Goal: Task Accomplishment & Management: Manage account settings

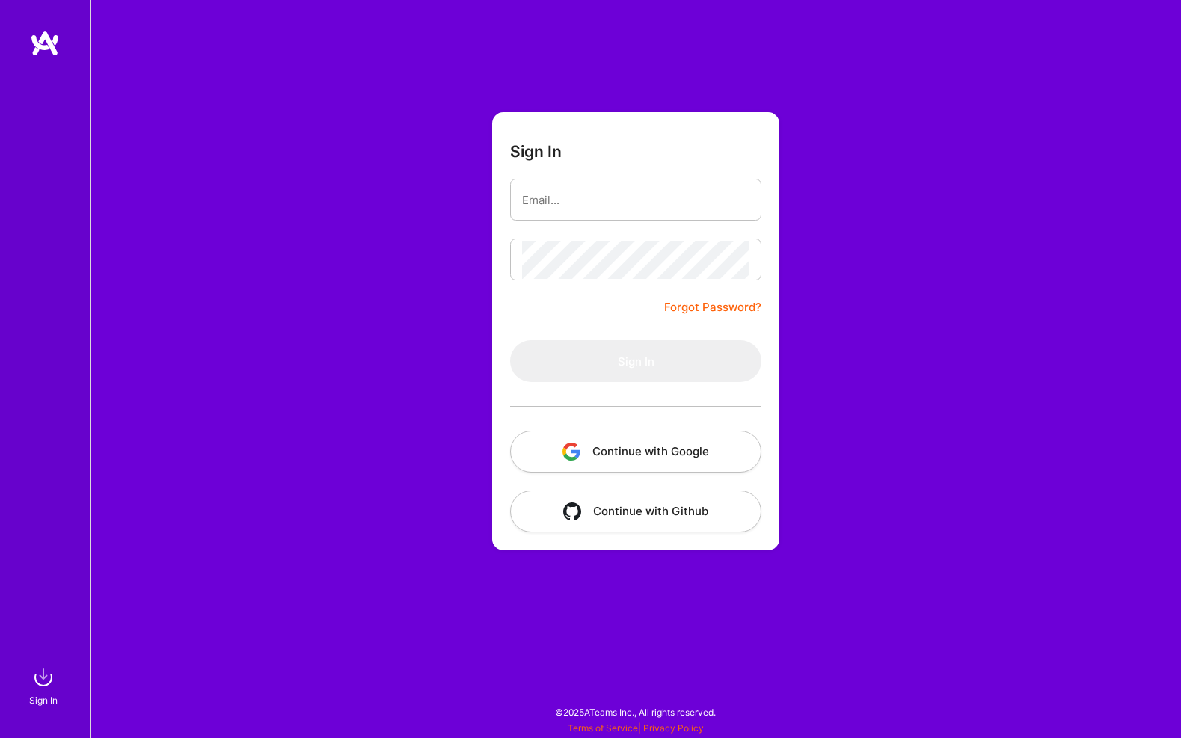
click at [638, 211] on input "email" at bounding box center [635, 200] width 227 height 38
click at [612, 218] on div at bounding box center [635, 200] width 251 height 42
type input "[PERSON_NAME][EMAIL_ADDRESS][DOMAIN_NAME]"
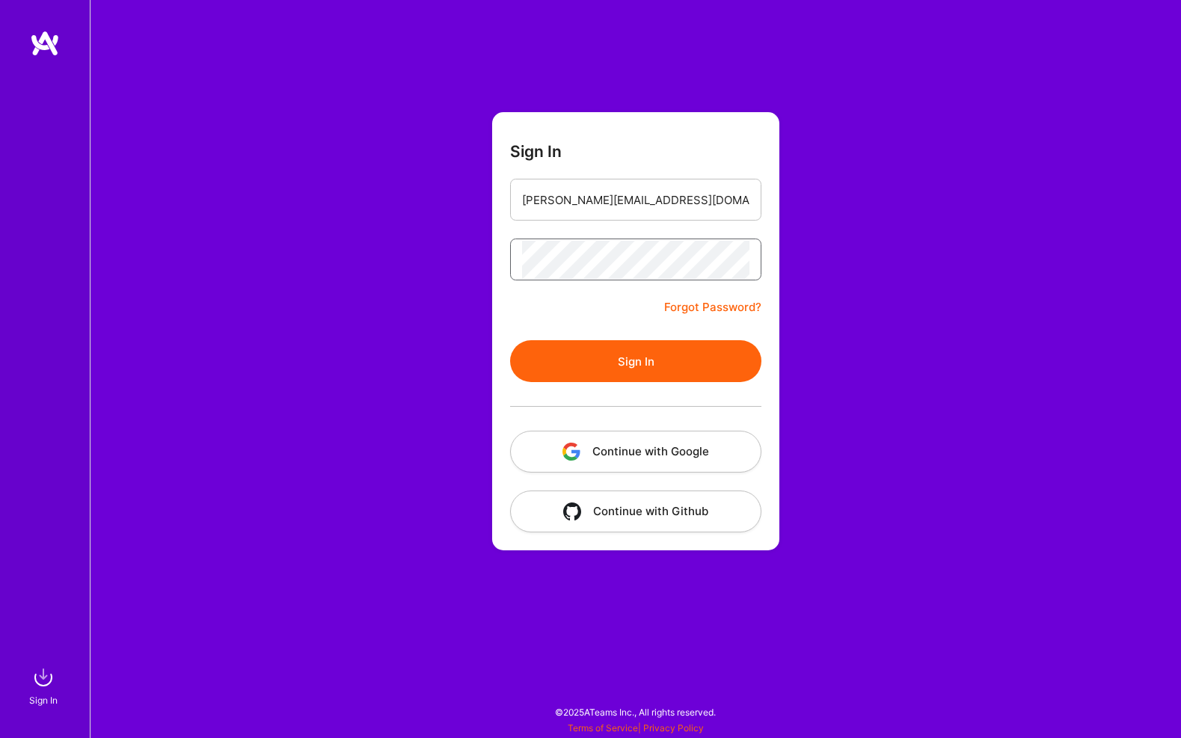
click at [510, 340] on button "Sign In" at bounding box center [635, 361] width 251 height 42
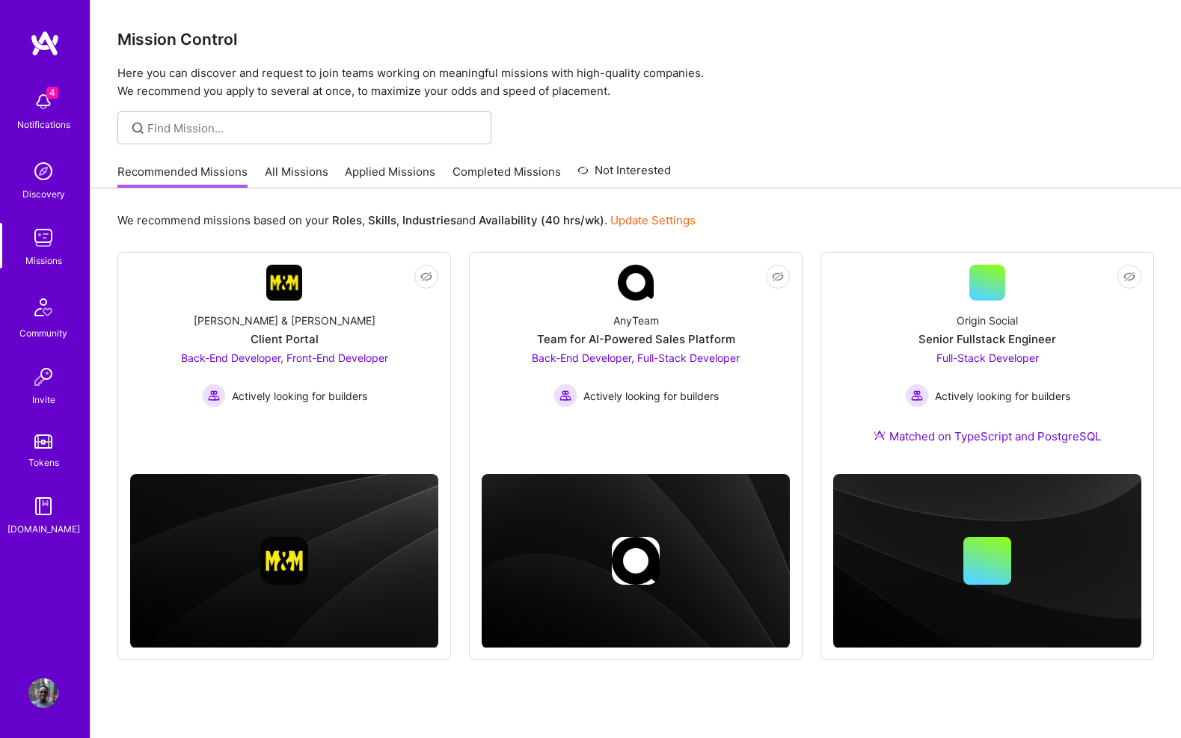
click at [33, 93] on img at bounding box center [43, 102] width 30 height 30
click at [519, 108] on div "Notifications Discovery Missions Community Invite Tokens [DOMAIN_NAME] Profile …" at bounding box center [590, 386] width 1181 height 772
click at [34, 187] on div "Discovery" at bounding box center [43, 194] width 43 height 16
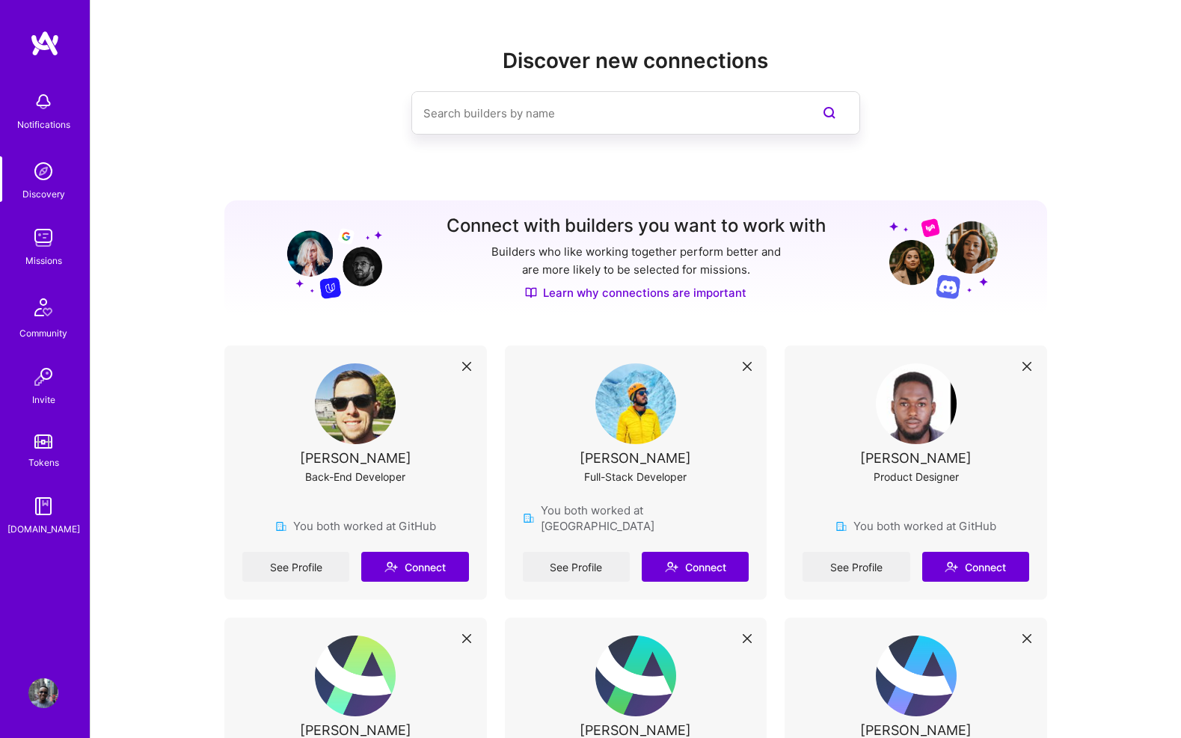
click at [43, 245] on img at bounding box center [43, 238] width 30 height 30
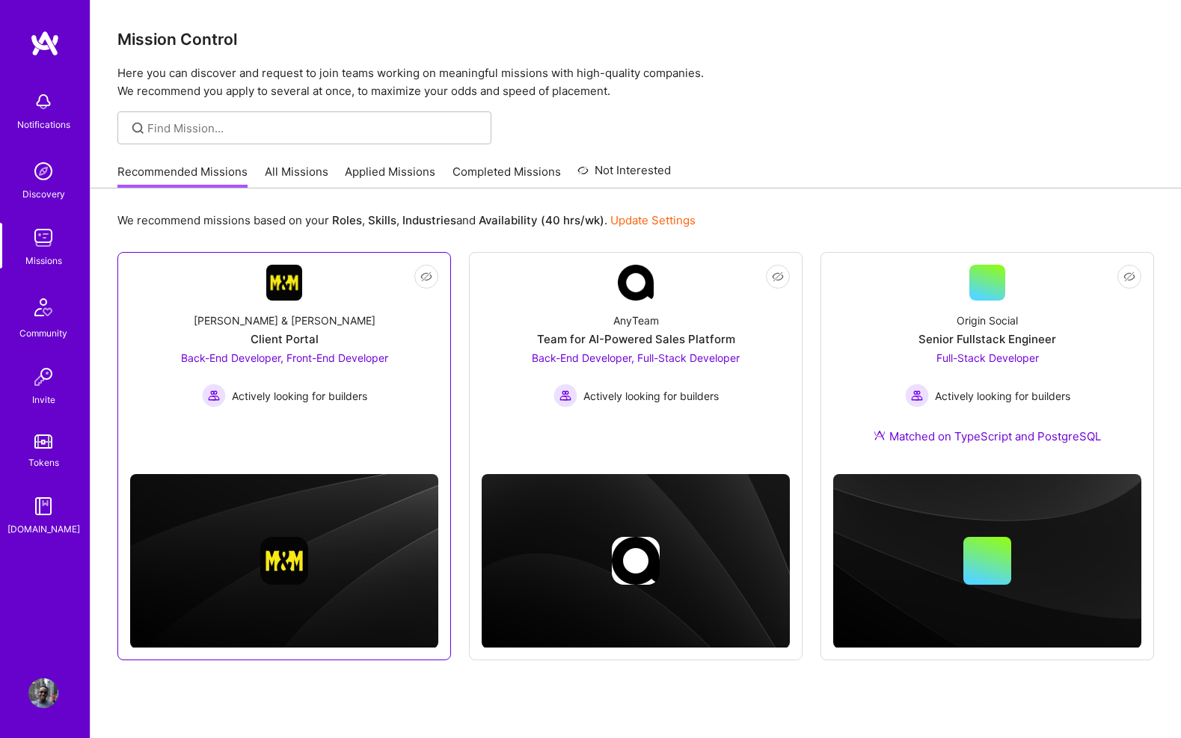
scroll to position [41, 0]
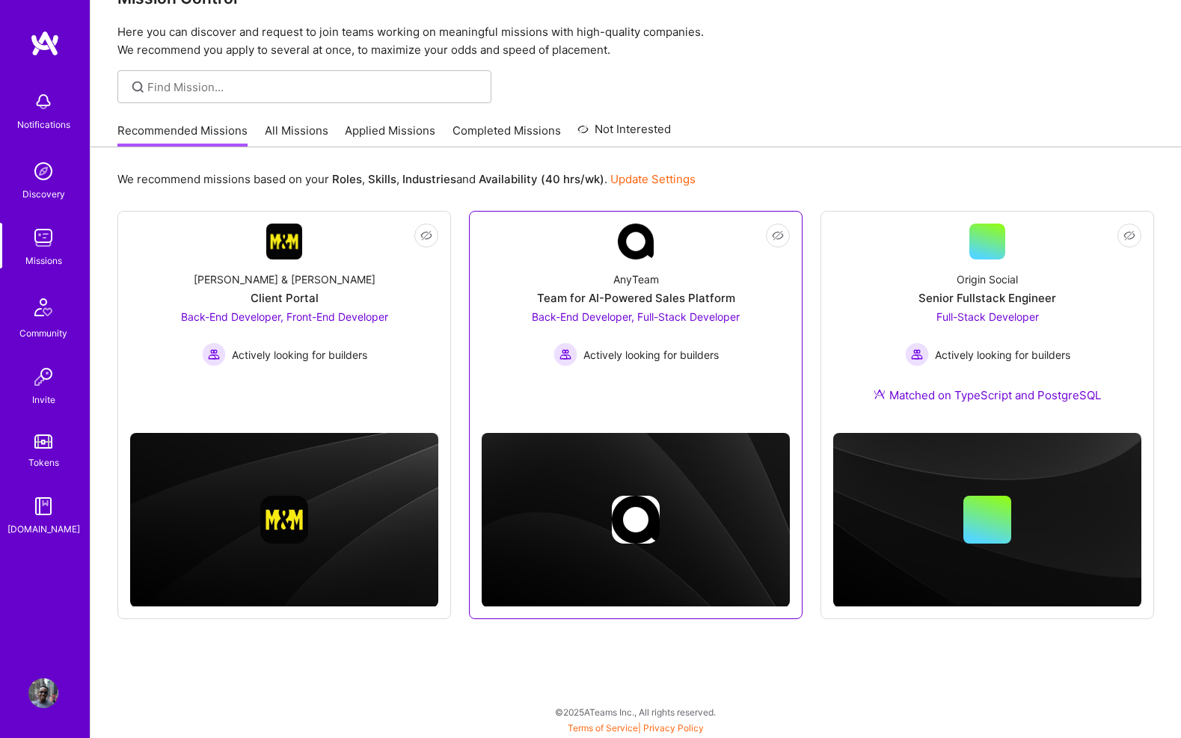
click at [559, 366] on link "Not Interested AnyTeam Team for AI-Powered Sales Platform Back-End Developer, F…" at bounding box center [636, 316] width 308 height 185
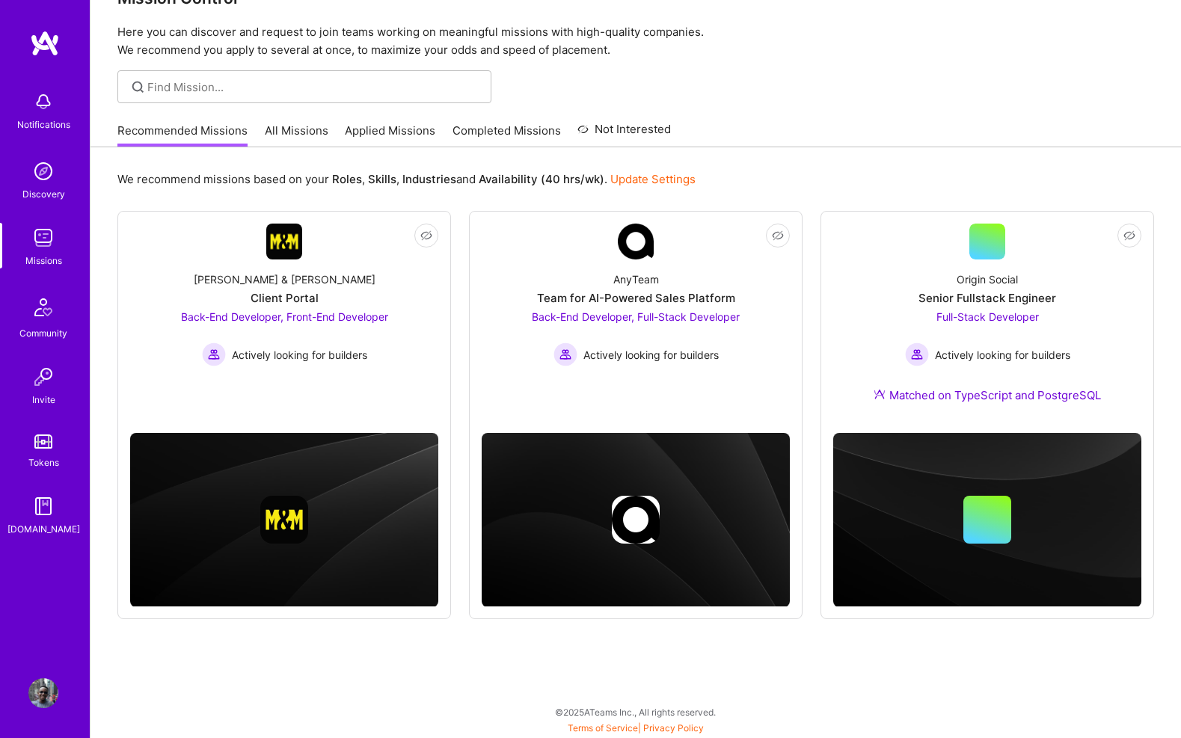
scroll to position [41, 0]
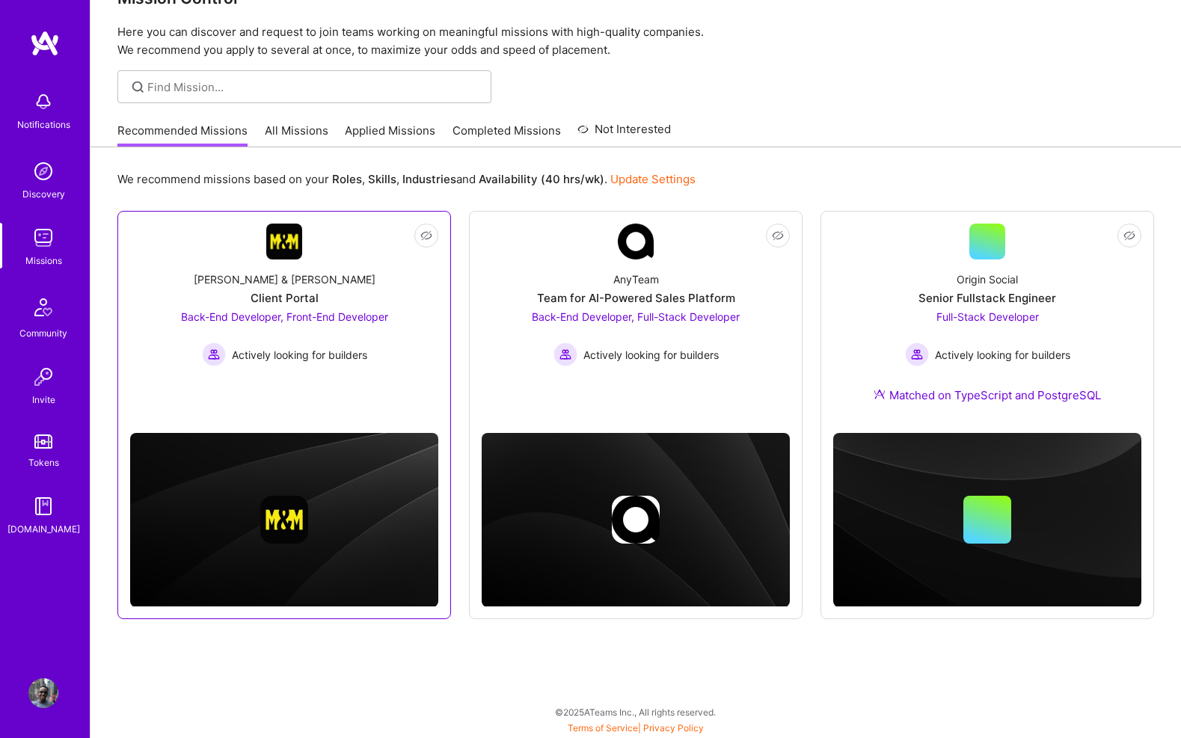
click at [405, 391] on link "Not Interested [PERSON_NAME] & [PERSON_NAME] Client Portal Back-End Developer, …" at bounding box center [284, 316] width 308 height 185
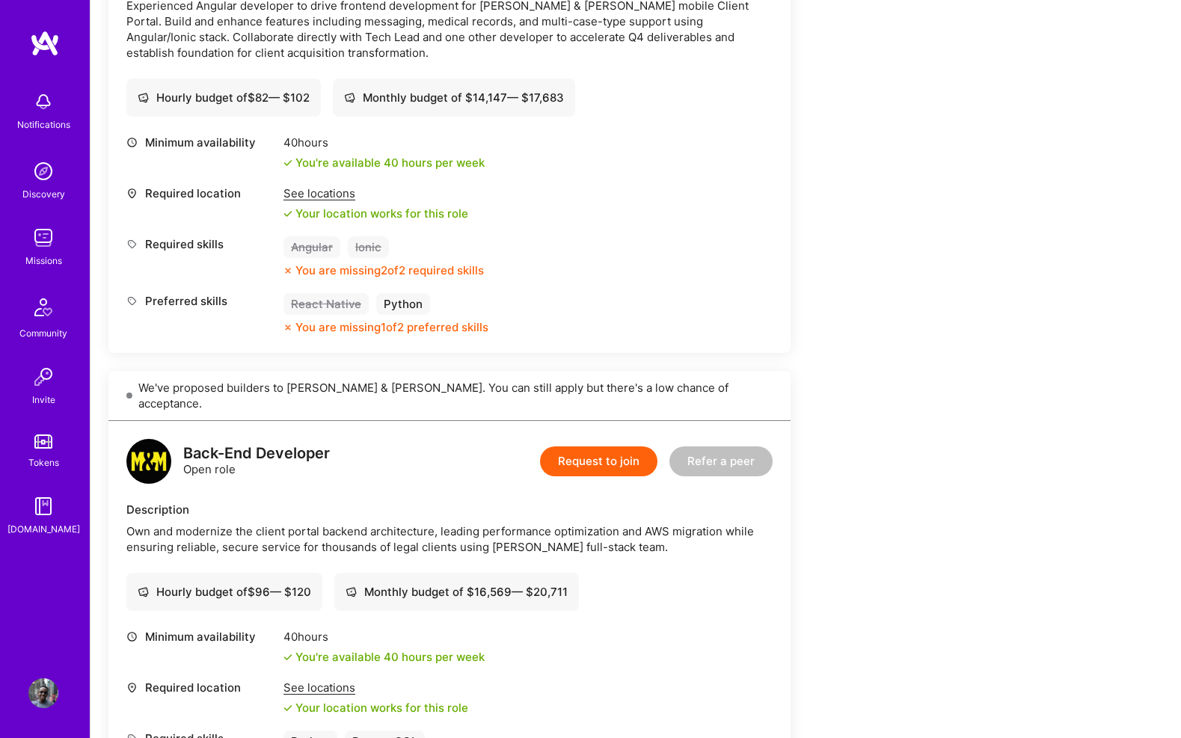
scroll to position [293, 0]
